Goal: Task Accomplishment & Management: Complete application form

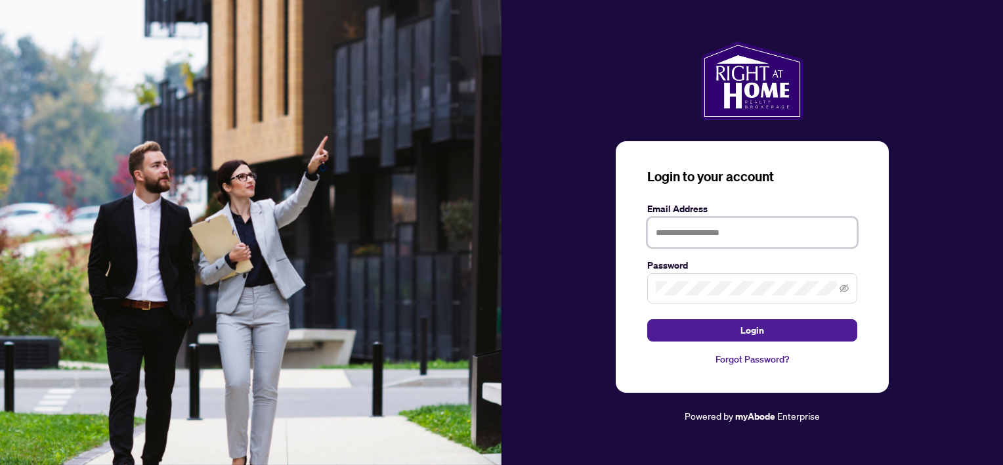
click at [746, 231] on input "text" at bounding box center [752, 232] width 210 height 30
type input "**********"
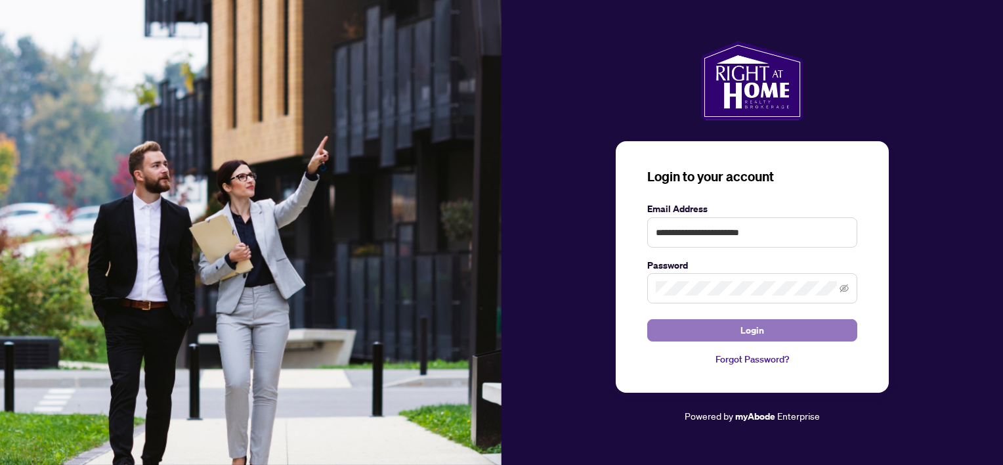
click at [754, 329] on span "Login" at bounding box center [753, 330] width 24 height 21
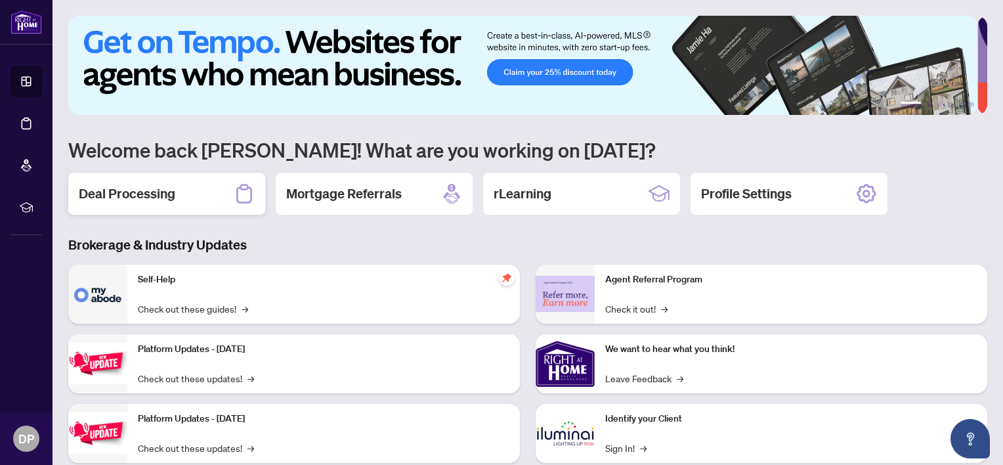
click at [152, 191] on h2 "Deal Processing" at bounding box center [127, 193] width 97 height 18
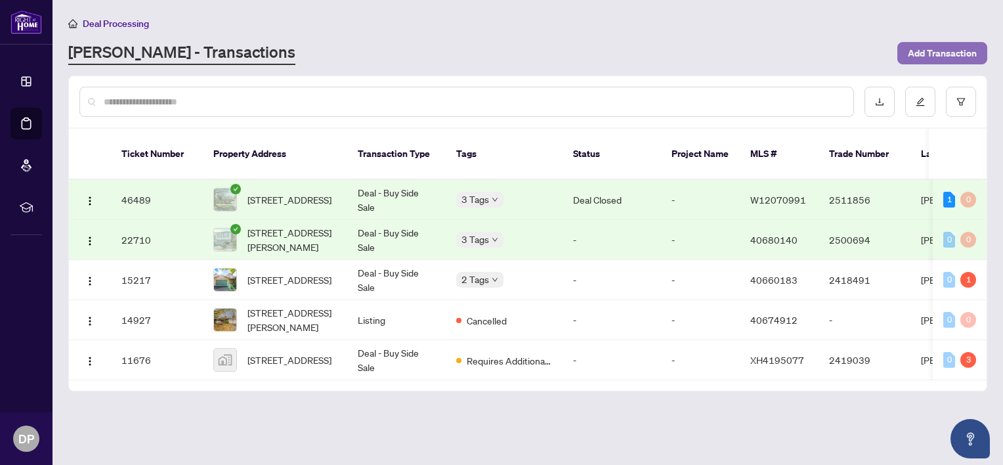
click at [960, 52] on span "Add Transaction" at bounding box center [942, 53] width 69 height 21
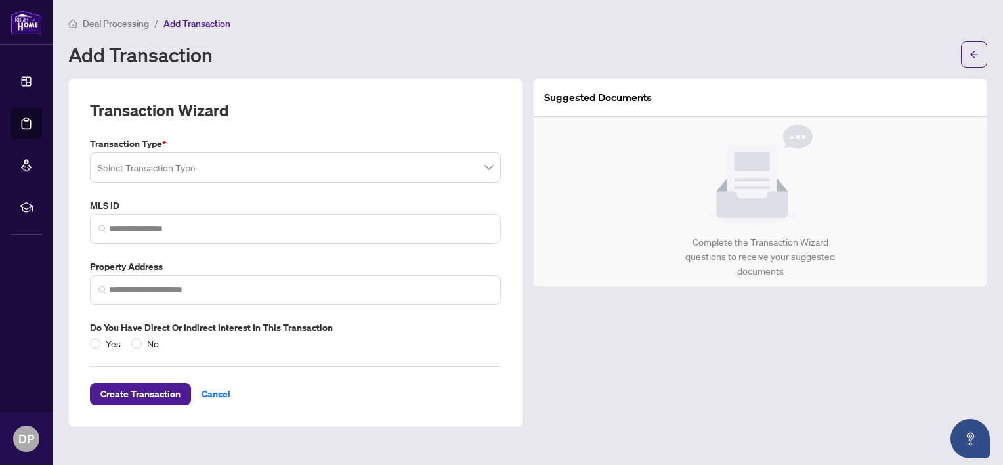
click at [492, 171] on span at bounding box center [295, 167] width 395 height 25
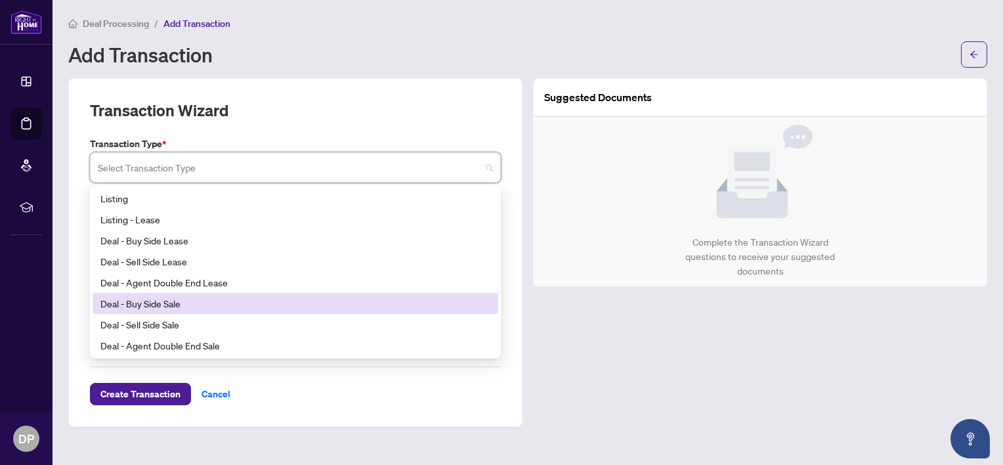
click at [160, 301] on div "Deal - Buy Side Sale" at bounding box center [295, 303] width 390 height 14
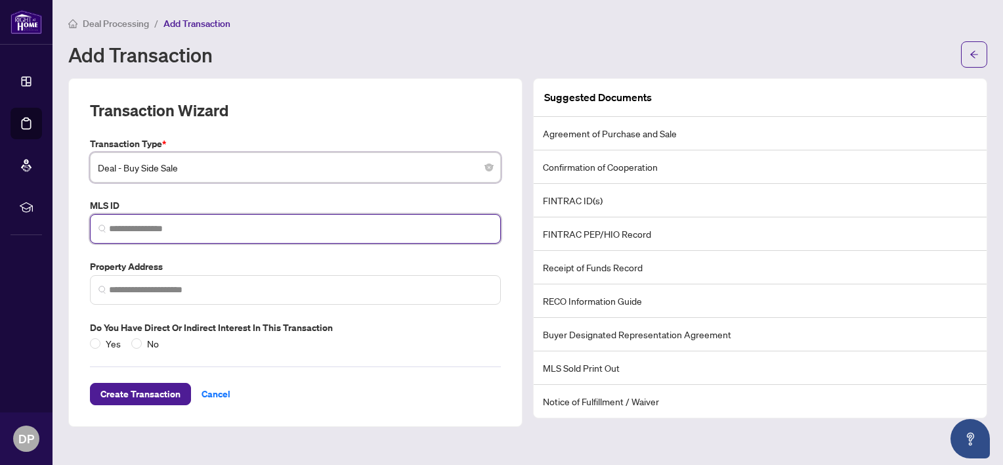
click at [163, 226] on input "search" at bounding box center [300, 229] width 383 height 14
